Goal: Use online tool/utility: Use online tool/utility

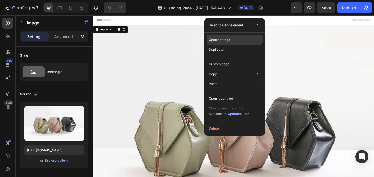
click at [220, 41] on p "Open settings" at bounding box center [219, 39] width 21 height 5
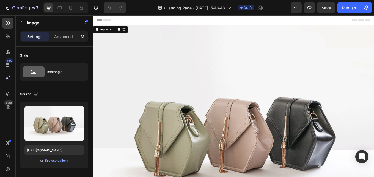
click at [262, 72] on img at bounding box center [258, 150] width 330 height 247
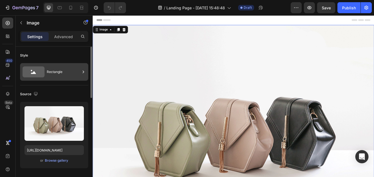
click at [81, 72] on icon at bounding box center [83, 71] width 5 height 5
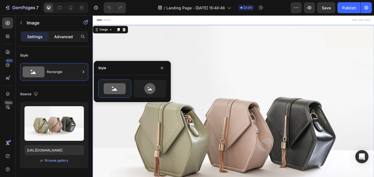
click at [63, 38] on p "Advanced" at bounding box center [63, 37] width 19 height 6
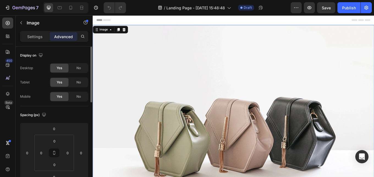
click at [58, 67] on span "Yes" at bounding box center [59, 68] width 5 height 5
click at [62, 82] on span "Yes" at bounding box center [59, 82] width 5 height 5
click at [79, 97] on span "No" at bounding box center [78, 96] width 4 height 5
click at [60, 98] on span "Yes" at bounding box center [59, 96] width 5 height 5
click at [27, 37] on p "Settings" at bounding box center [34, 37] width 15 height 6
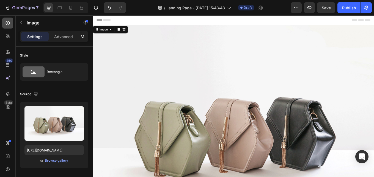
click at [8, 21] on icon at bounding box center [8, 23] width 4 height 4
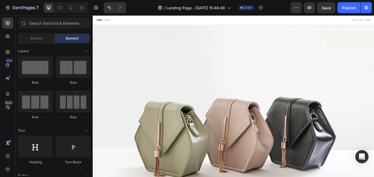
click at [76, 40] on span "Element" at bounding box center [72, 38] width 13 height 5
click at [363, 158] on icon "Open Intercom Messenger" at bounding box center [361, 156] width 6 height 7
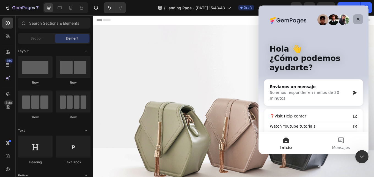
click at [355, 20] on div "Cerrar" at bounding box center [358, 19] width 10 height 10
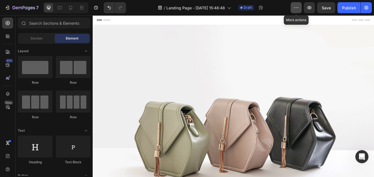
click at [296, 9] on icon "button" at bounding box center [295, 7] width 5 height 5
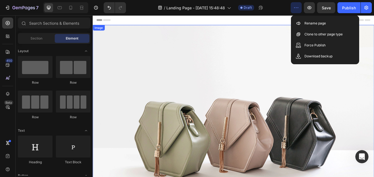
click at [229, 69] on img at bounding box center [258, 150] width 330 height 247
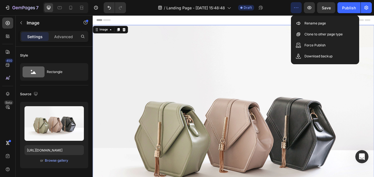
click at [228, 69] on img at bounding box center [258, 150] width 330 height 247
click at [155, 59] on img at bounding box center [258, 150] width 330 height 247
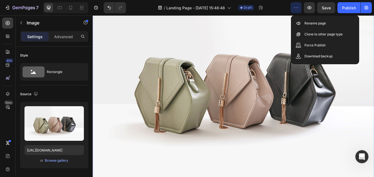
scroll to position [55, 0]
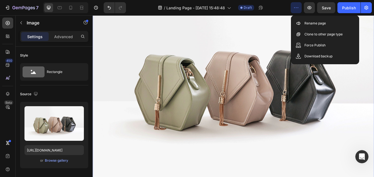
click at [151, 96] on img at bounding box center [258, 95] width 330 height 247
click at [195, 114] on img at bounding box center [258, 95] width 330 height 247
click at [229, 54] on img at bounding box center [258, 95] width 330 height 247
click at [295, 5] on icon "button" at bounding box center [295, 7] width 5 height 5
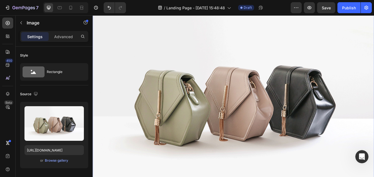
scroll to position [82, 0]
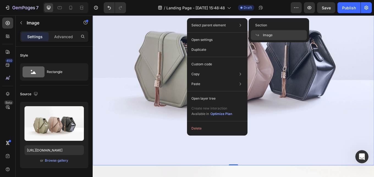
click at [274, 36] on div "Image" at bounding box center [279, 35] width 56 height 10
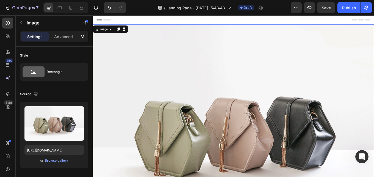
scroll to position [0, 0]
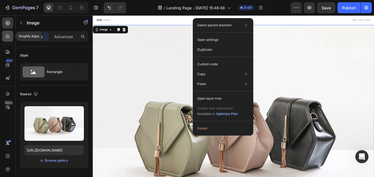
click at [8, 36] on icon at bounding box center [7, 36] width 5 height 5
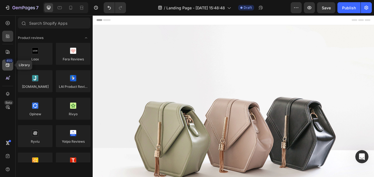
click at [9, 63] on icon at bounding box center [7, 64] width 5 height 5
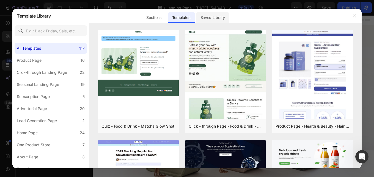
click at [223, 16] on div "Saved Library" at bounding box center [212, 17] width 33 height 11
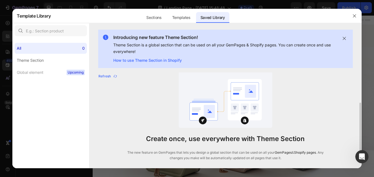
scroll to position [16, 0]
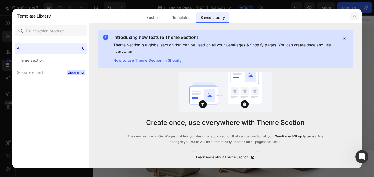
click at [354, 14] on icon "button" at bounding box center [354, 16] width 4 height 4
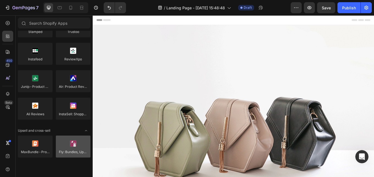
scroll to position [0, 0]
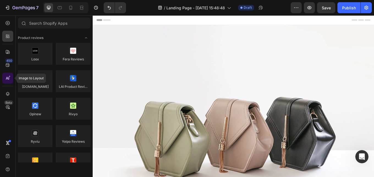
click at [9, 77] on icon at bounding box center [10, 77] width 2 height 2
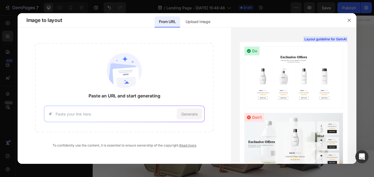
click at [99, 111] on input at bounding box center [115, 114] width 119 height 6
click at [84, 115] on input at bounding box center [115, 114] width 119 height 6
paste input "[URL][DOMAIN_NAME]"
type input "[URL][DOMAIN_NAME]"
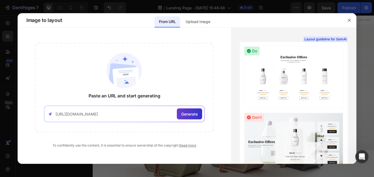
click at [189, 115] on span "Generate" at bounding box center [189, 114] width 16 height 6
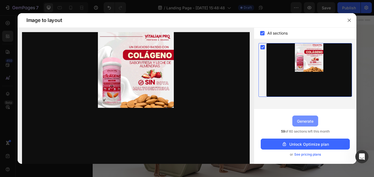
click at [309, 119] on div "Generate" at bounding box center [305, 121] width 16 height 6
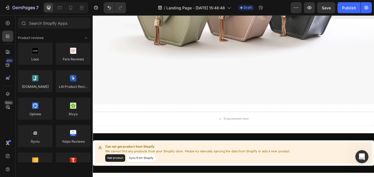
scroll to position [467, 0]
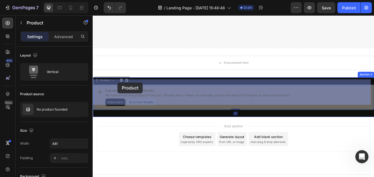
drag, startPoint x: 338, startPoint y: 102, endPoint x: 122, endPoint y: 94, distance: 216.4
drag, startPoint x: 109, startPoint y: 96, endPoint x: 176, endPoint y: 101, distance: 67.8
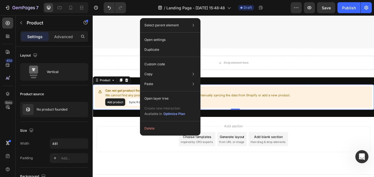
click at [127, 101] on p "Can not get product from Shopify" at bounding box center [215, 103] width 217 height 5
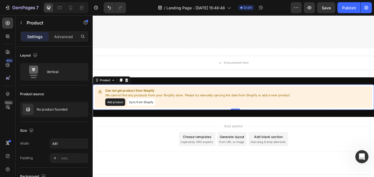
click at [148, 113] on button "Sync from Shopify" at bounding box center [149, 117] width 33 height 9
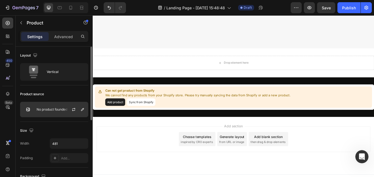
click at [64, 110] on div at bounding box center [76, 109] width 24 height 15
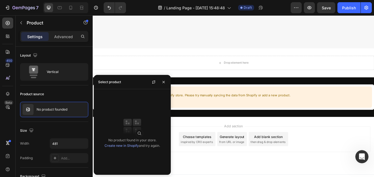
click at [129, 132] on img at bounding box center [132, 127] width 22 height 22
click at [129, 130] on img at bounding box center [132, 127] width 22 height 22
click at [124, 145] on link "Create new in Shopify" at bounding box center [121, 146] width 34 height 4
